Goal: Information Seeking & Learning: Obtain resource

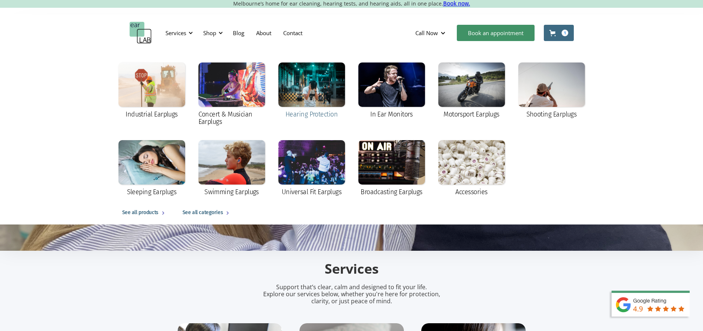
click at [325, 95] on div at bounding box center [311, 85] width 67 height 44
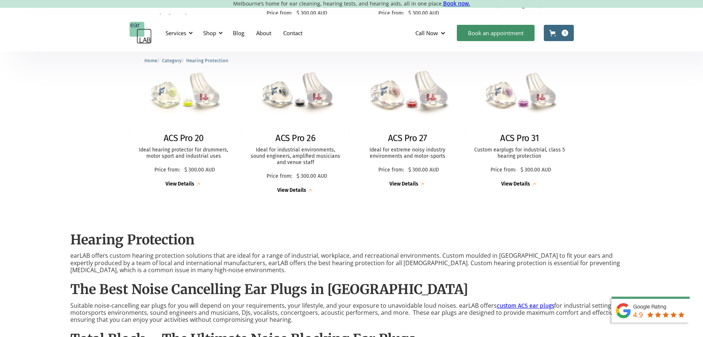
scroll to position [370, 0]
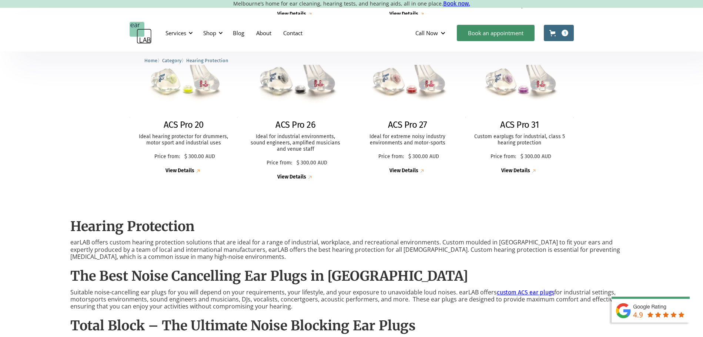
click at [320, 104] on img at bounding box center [295, 81] width 115 height 80
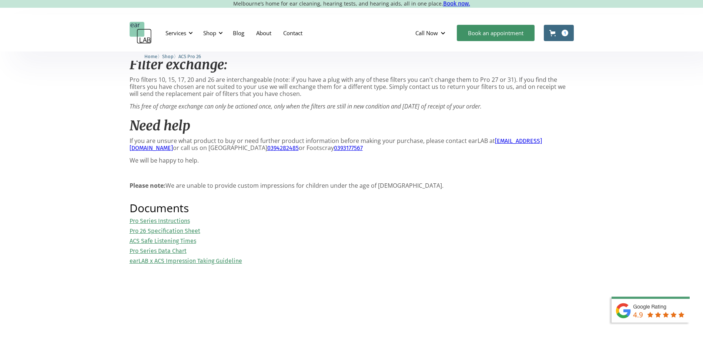
scroll to position [864, 0]
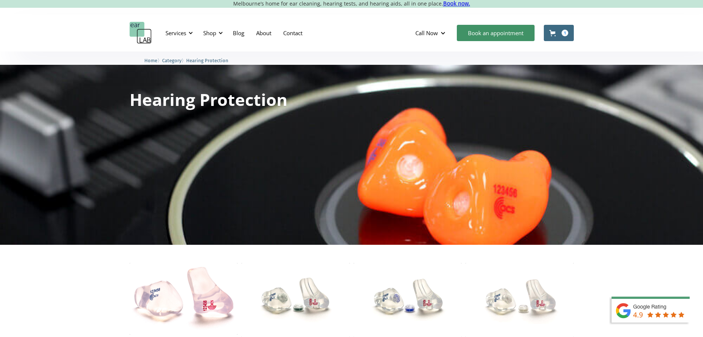
scroll to position [123, 0]
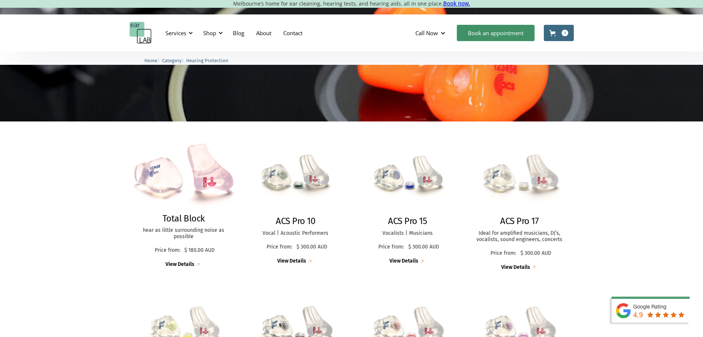
click at [529, 191] on img at bounding box center [519, 177] width 116 height 80
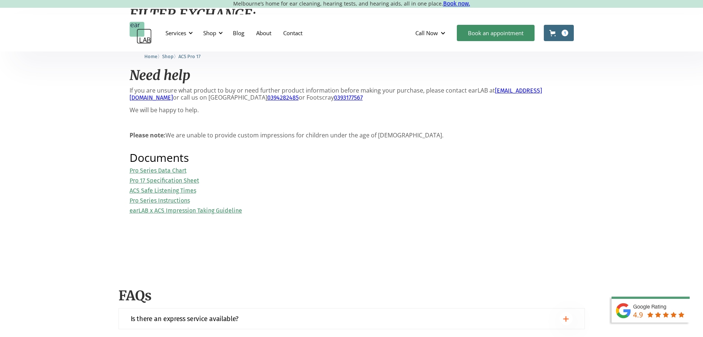
scroll to position [802, 0]
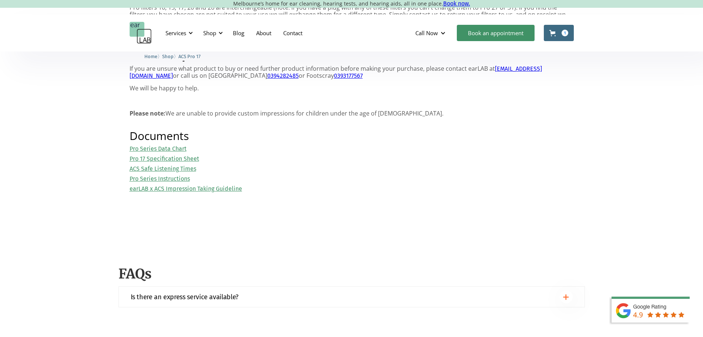
click at [175, 159] on link "Pro 17 Specification Sheet" at bounding box center [165, 158] width 70 height 7
